Goal: Task Accomplishment & Management: Manage account settings

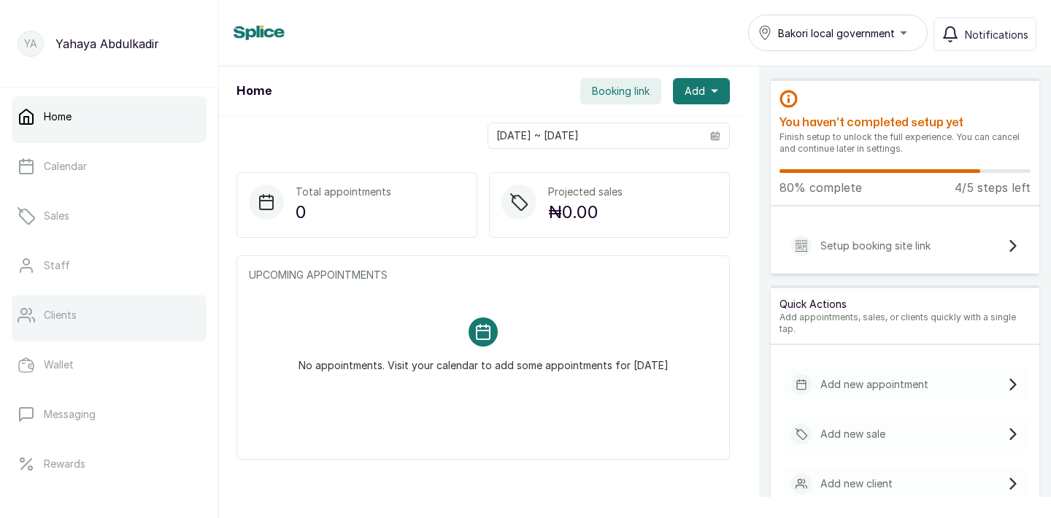
click at [72, 310] on p "Clients" at bounding box center [60, 315] width 33 height 15
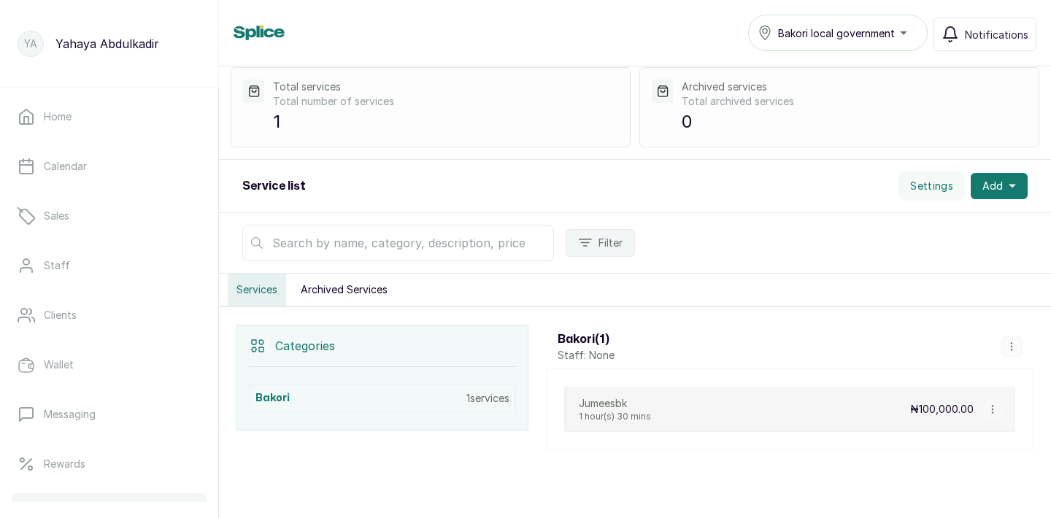
scroll to position [57, 0]
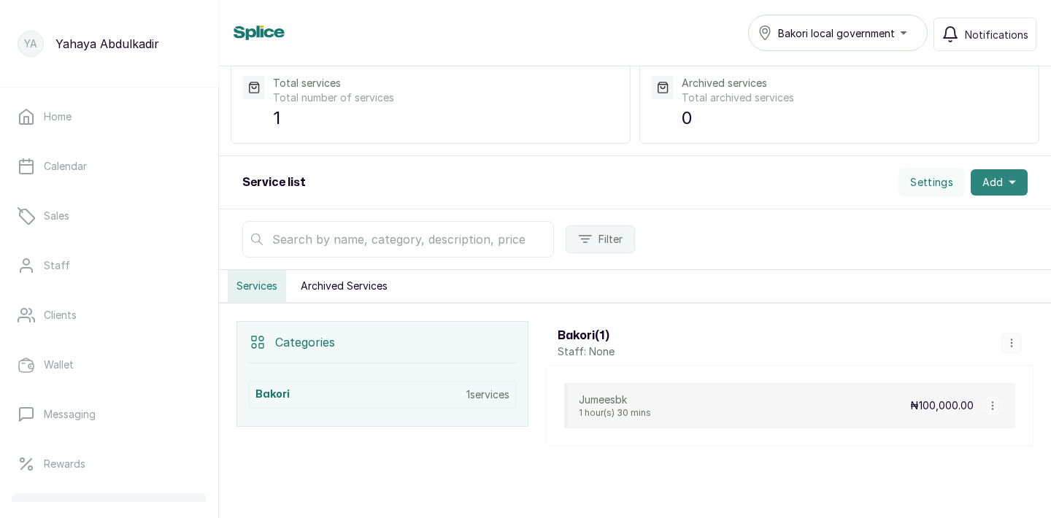
click at [984, 182] on span "Add" at bounding box center [993, 182] width 20 height 15
click at [938, 218] on span "Add Service" at bounding box center [946, 222] width 140 height 18
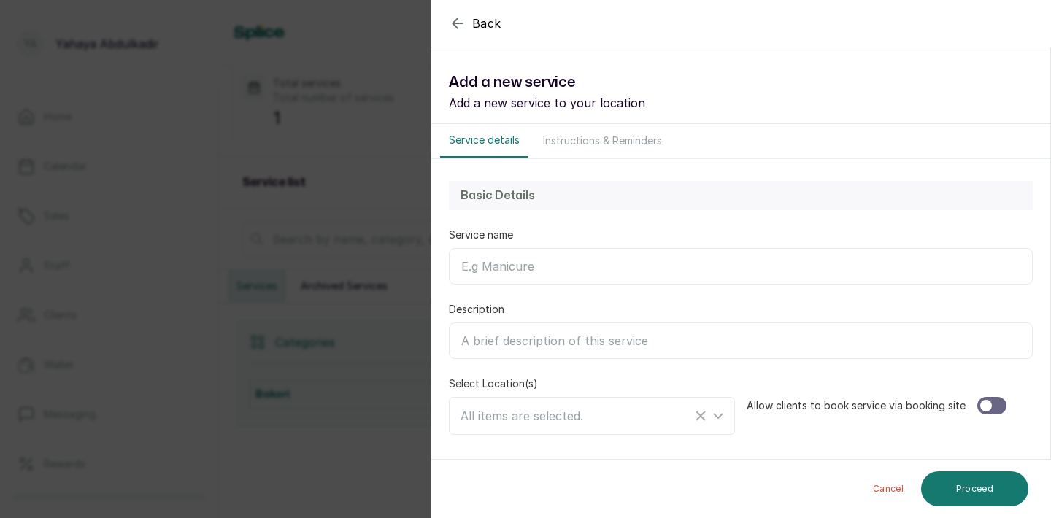
click at [576, 153] on button "Instructions & Reminders" at bounding box center [602, 141] width 137 height 34
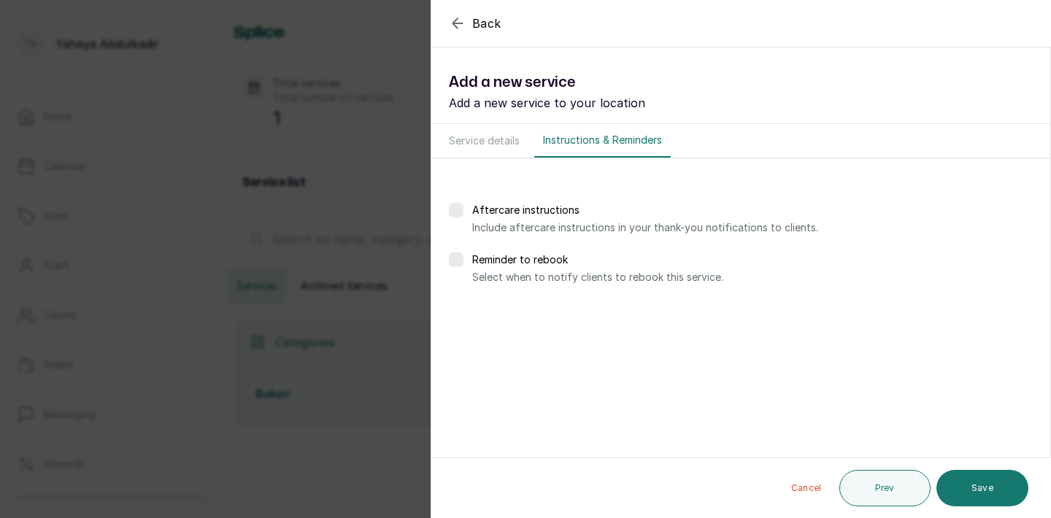
click at [494, 134] on button "Service details" at bounding box center [484, 141] width 88 height 34
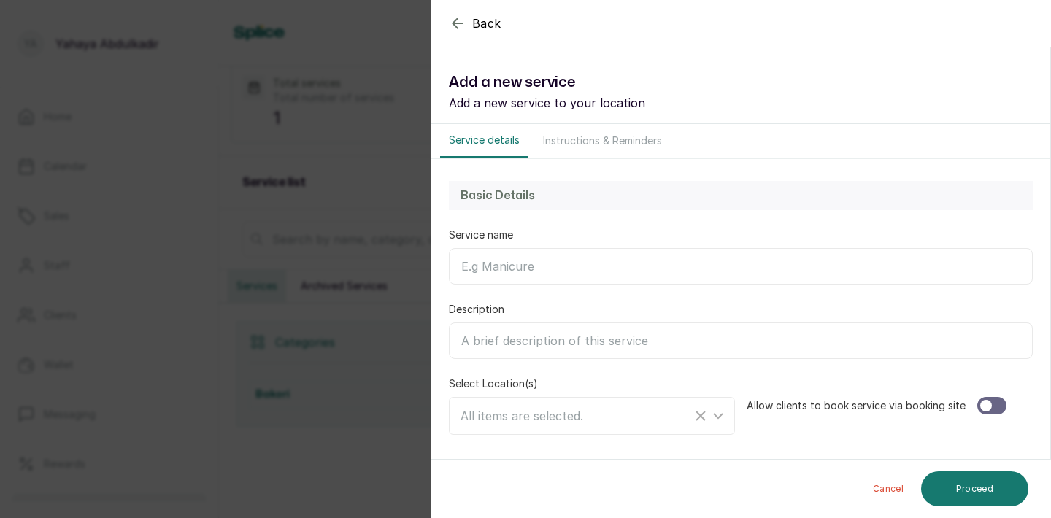
click at [453, 24] on icon "button" at bounding box center [457, 22] width 9 height 9
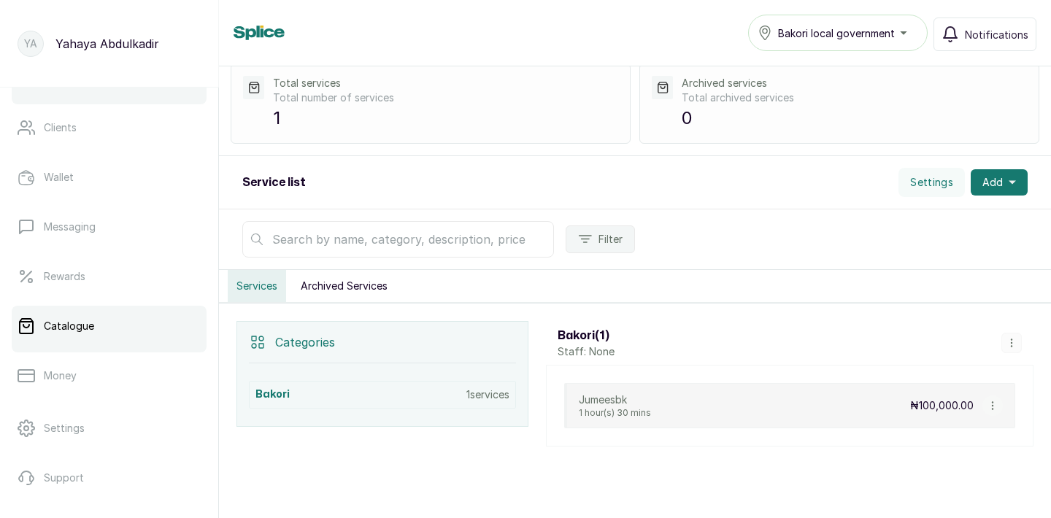
scroll to position [242, 0]
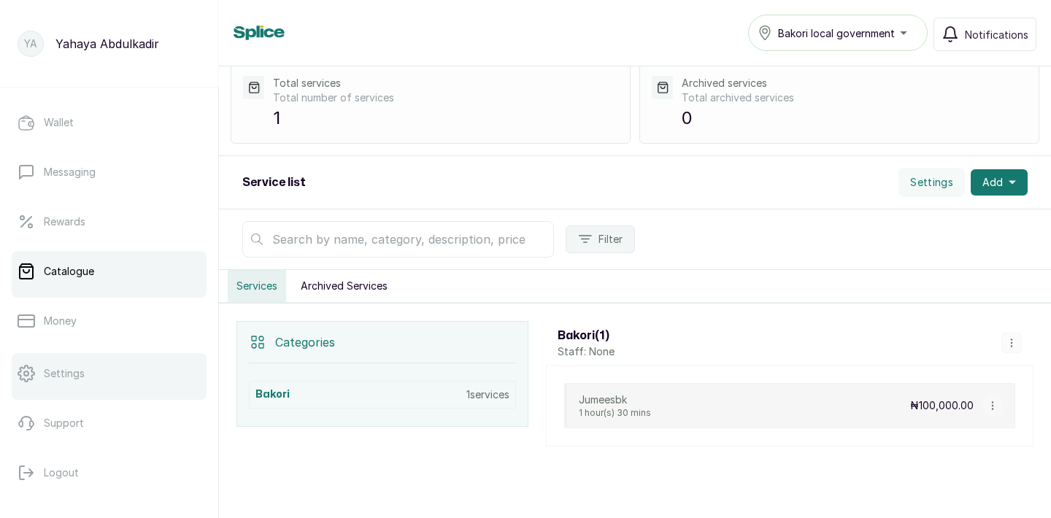
click at [80, 360] on link "Settings" at bounding box center [109, 373] width 195 height 41
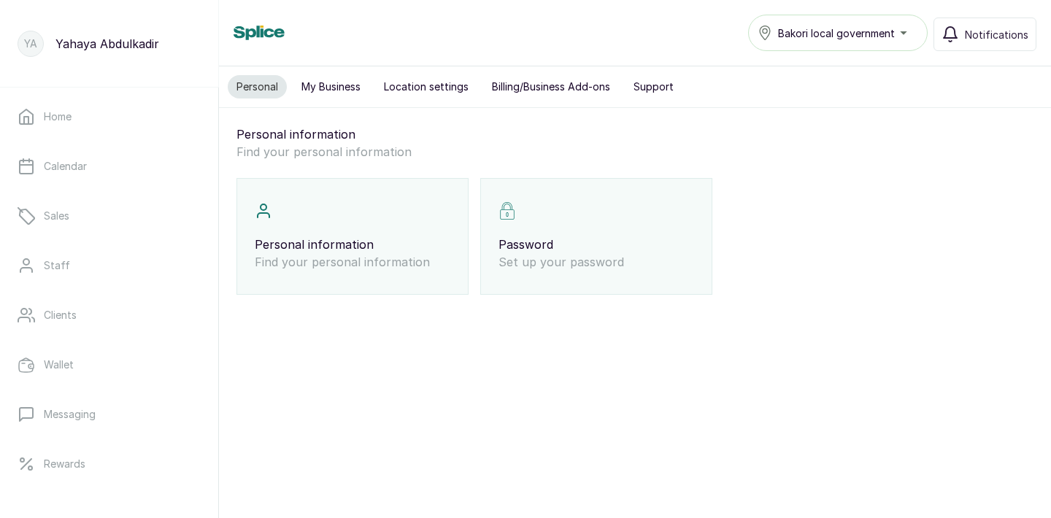
click at [319, 87] on button "My Business" at bounding box center [331, 86] width 77 height 23
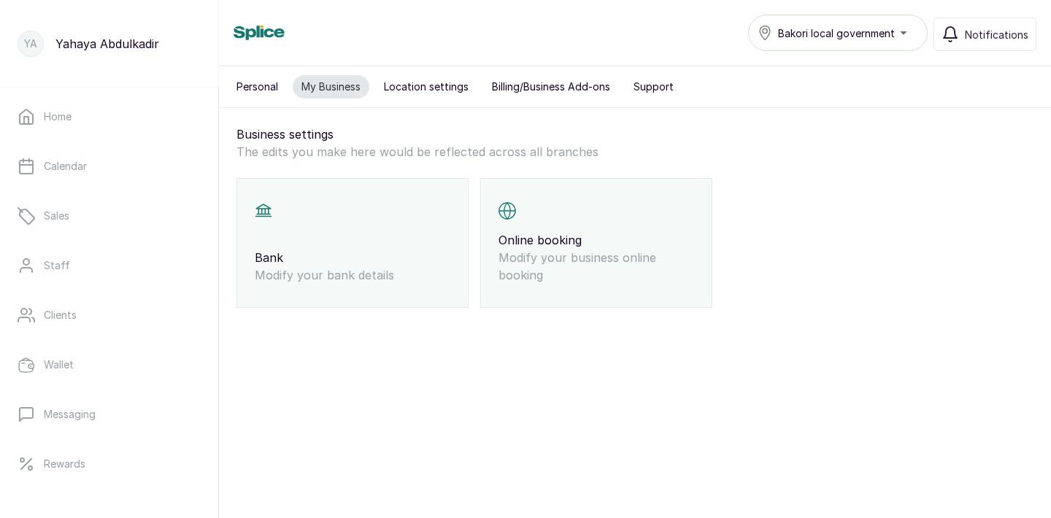
click at [549, 240] on p "Online booking" at bounding box center [597, 240] width 196 height 18
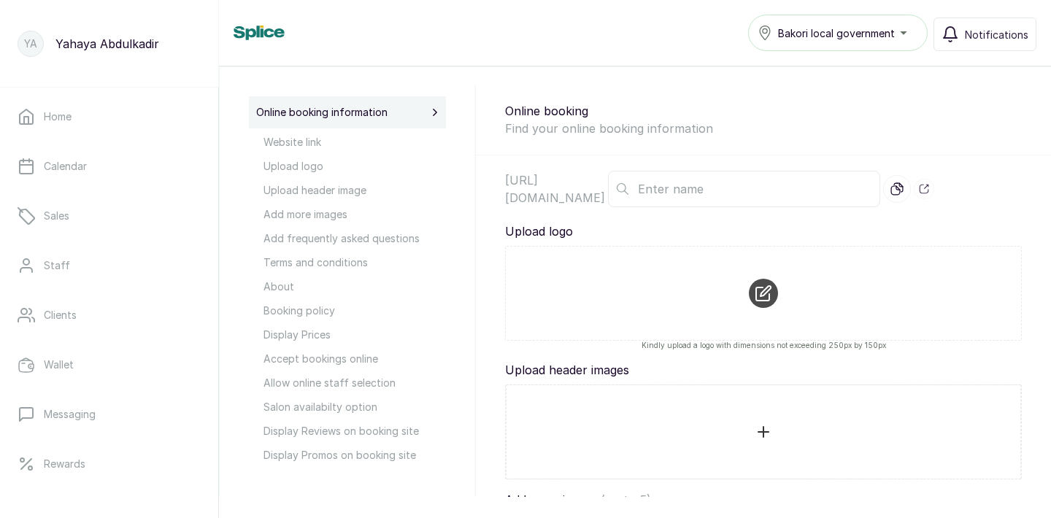
scroll to position [119, 0]
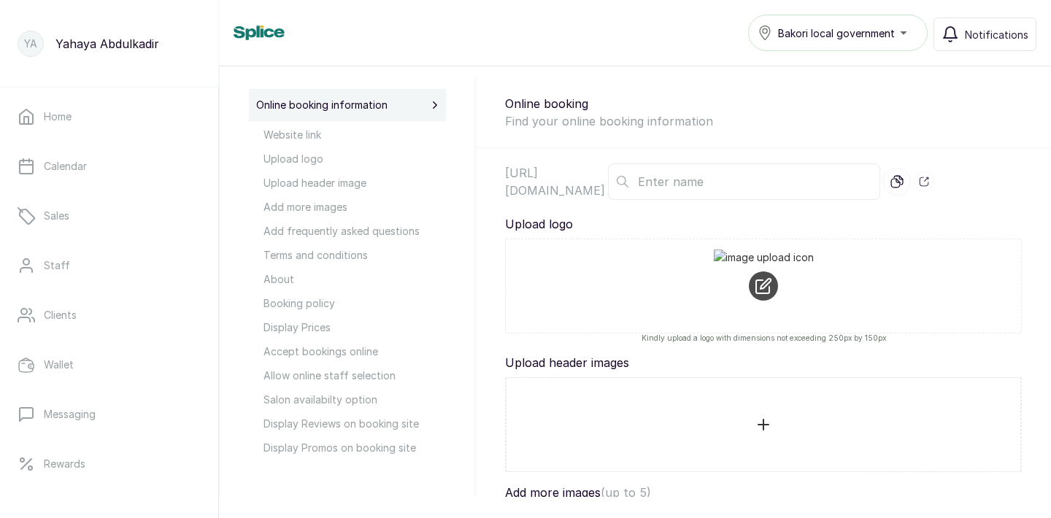
click at [321, 350] on span "Accept bookings online" at bounding box center [355, 351] width 183 height 15
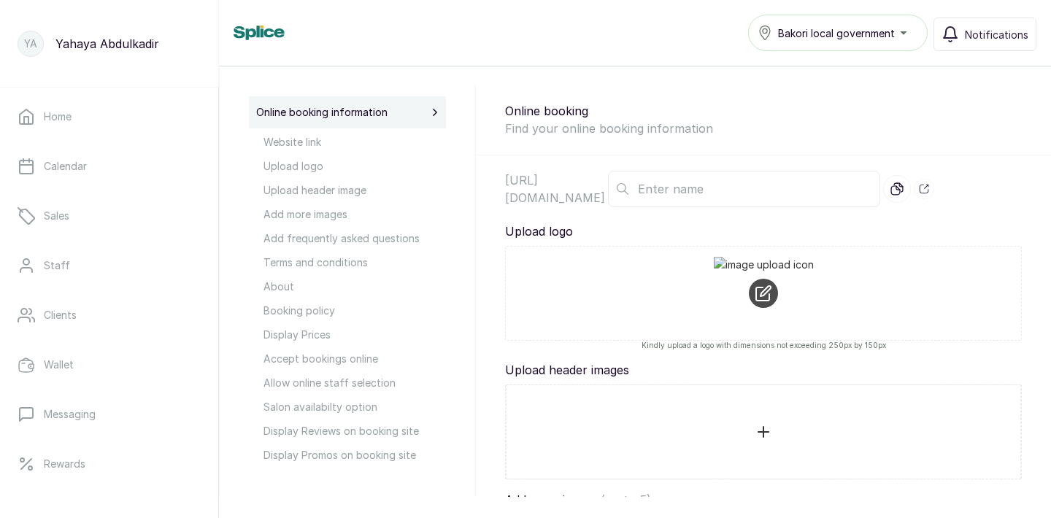
scroll to position [115, 0]
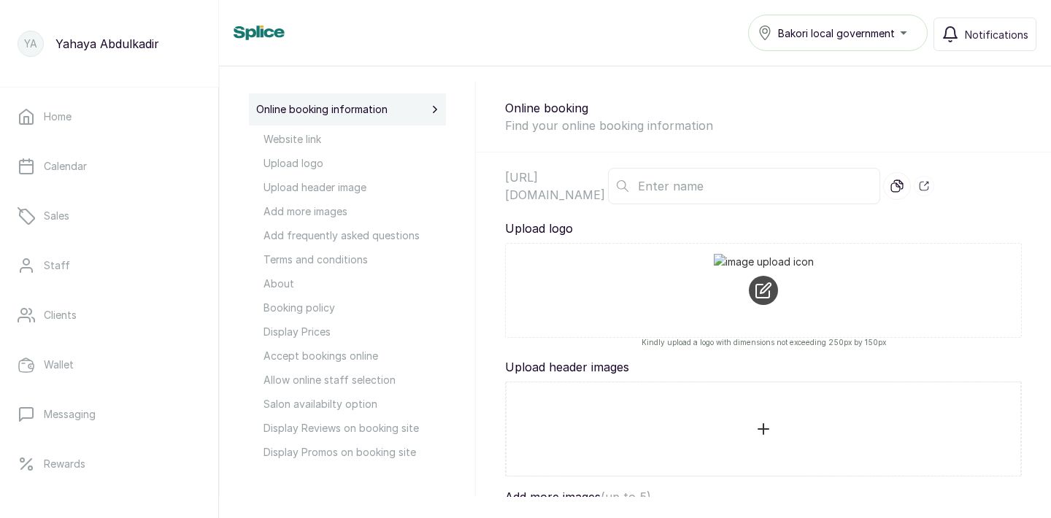
click at [316, 402] on span "Salon availabilty option" at bounding box center [355, 403] width 183 height 15
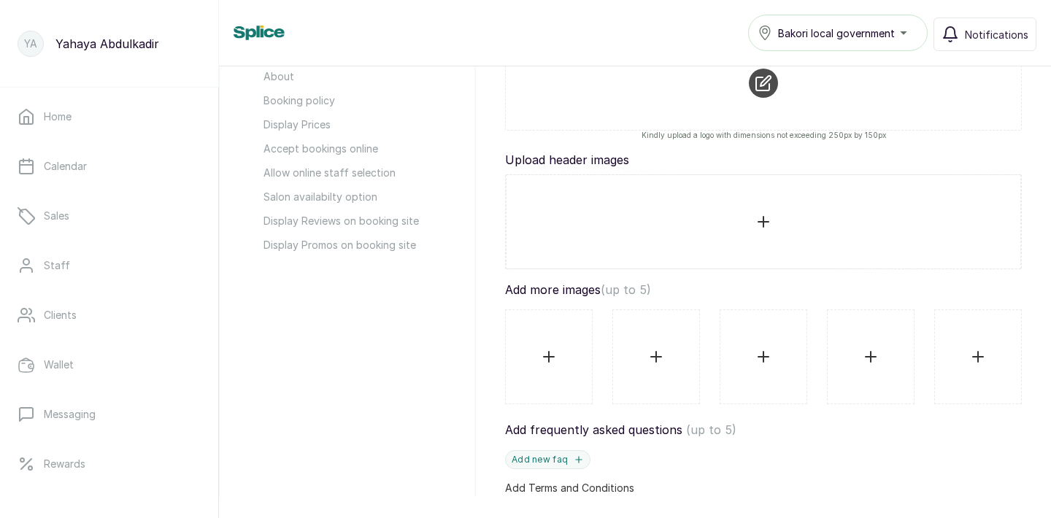
scroll to position [0, 0]
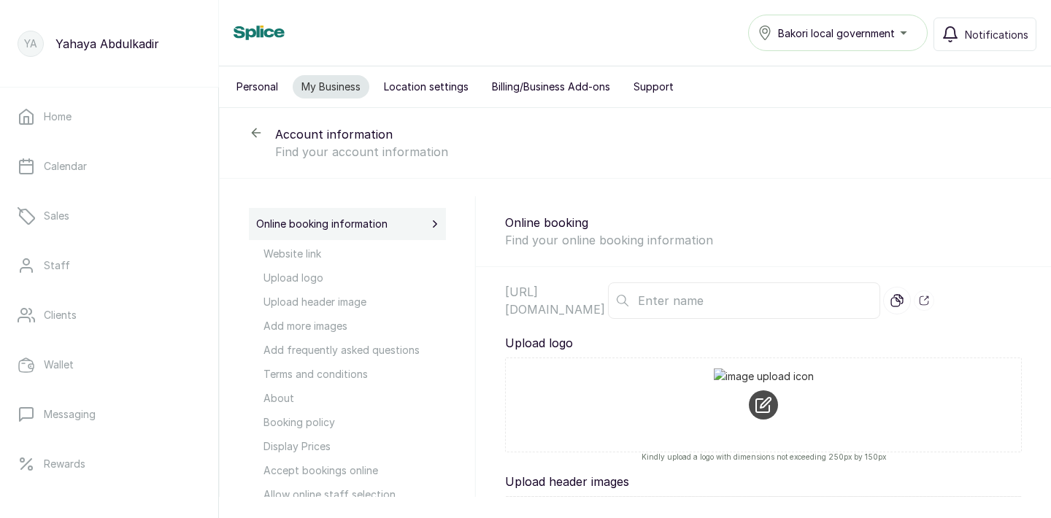
click at [573, 93] on button "Billing/Business Add-ons" at bounding box center [551, 86] width 136 height 23
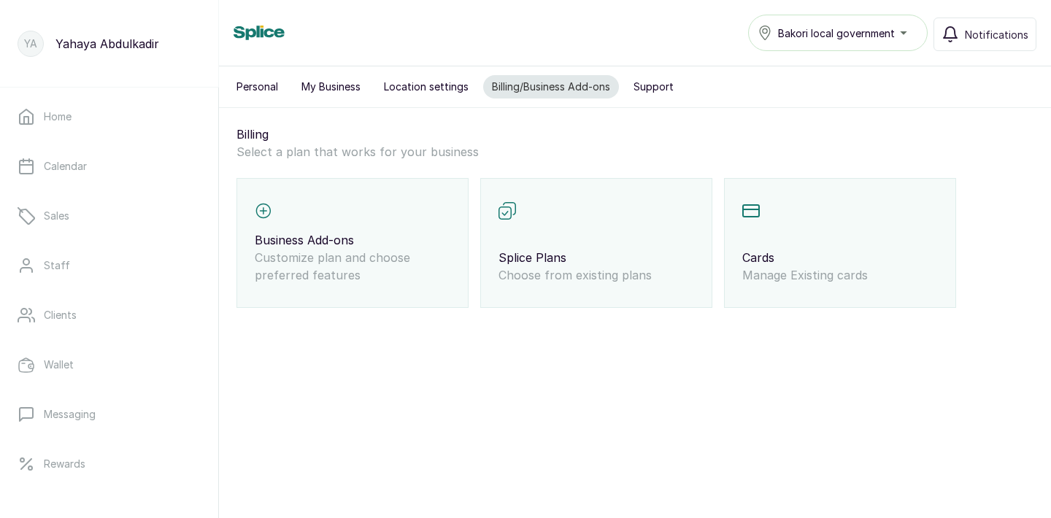
click at [416, 84] on button "Location settings" at bounding box center [426, 86] width 102 height 23
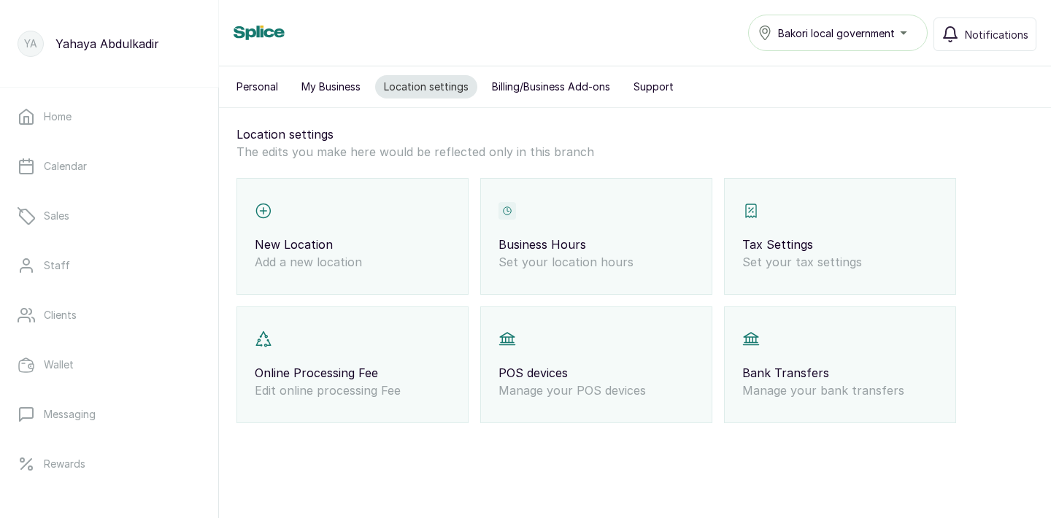
click at [568, 239] on p "Business Hours" at bounding box center [597, 245] width 196 height 18
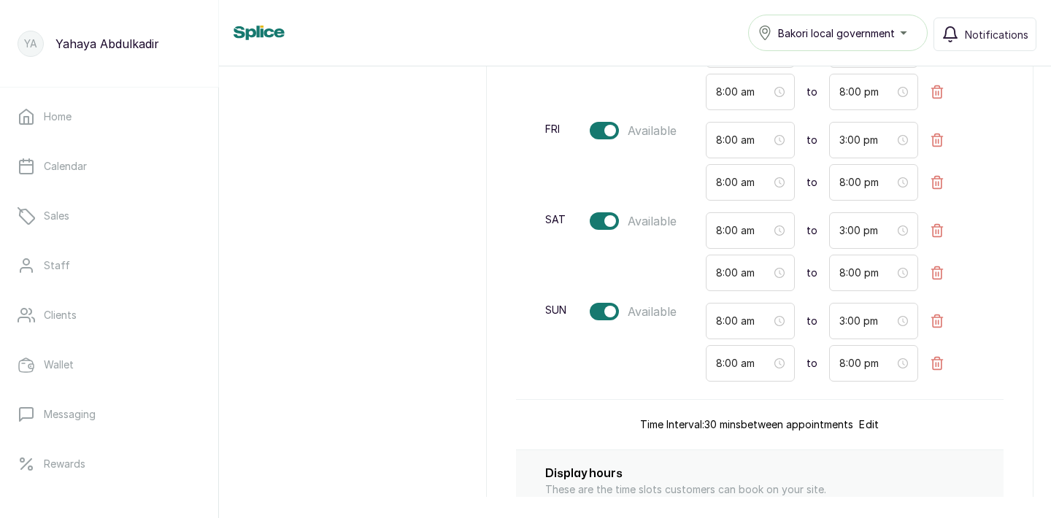
scroll to position [589, 0]
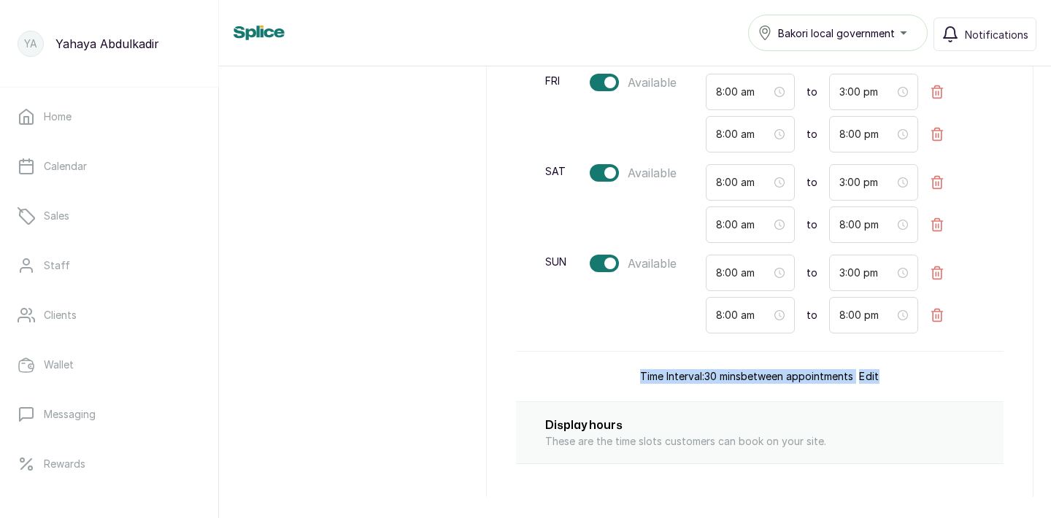
drag, startPoint x: 629, startPoint y: 376, endPoint x: 911, endPoint y: 383, distance: 282.7
click at [911, 383] on div "Time Interval: 30 mins between appointments Edit" at bounding box center [760, 376] width 488 height 51
copy div "Time Interval: 30 mins between appointments Edit"
